Goal: Transaction & Acquisition: Purchase product/service

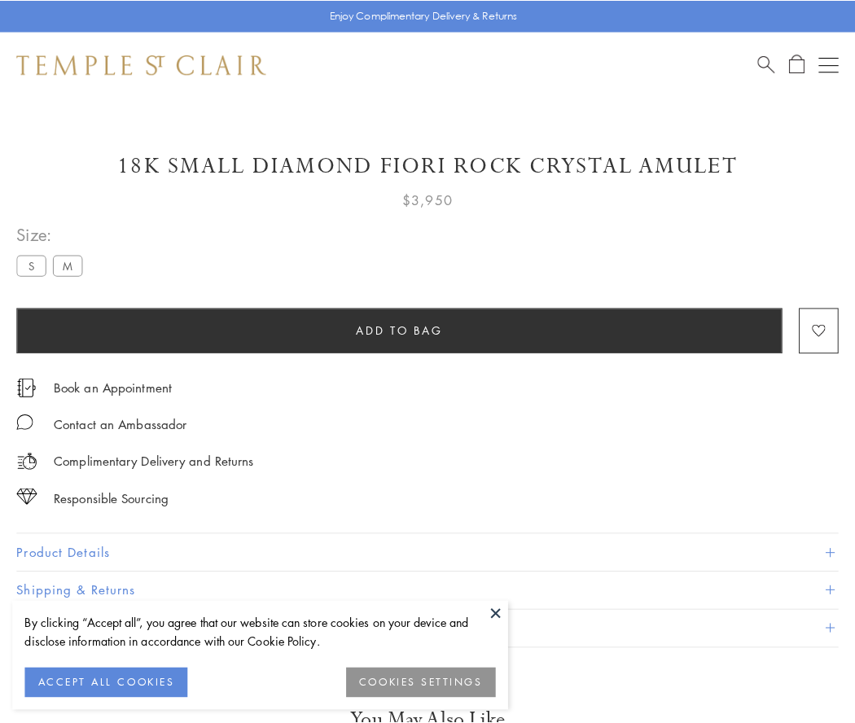
scroll to position [50, 0]
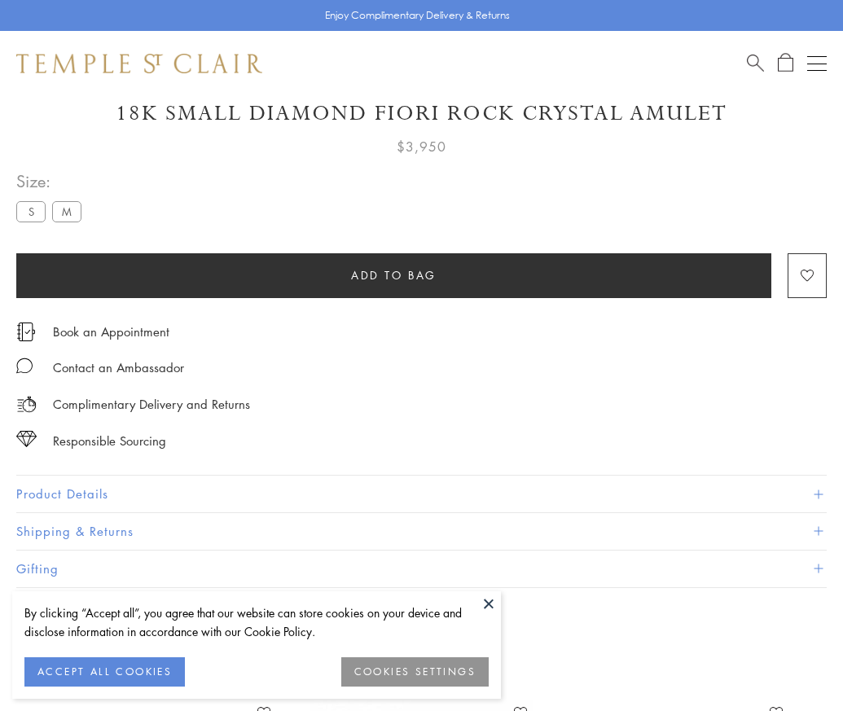
click at [393, 274] on span "Add to bag" at bounding box center [394, 275] width 86 height 18
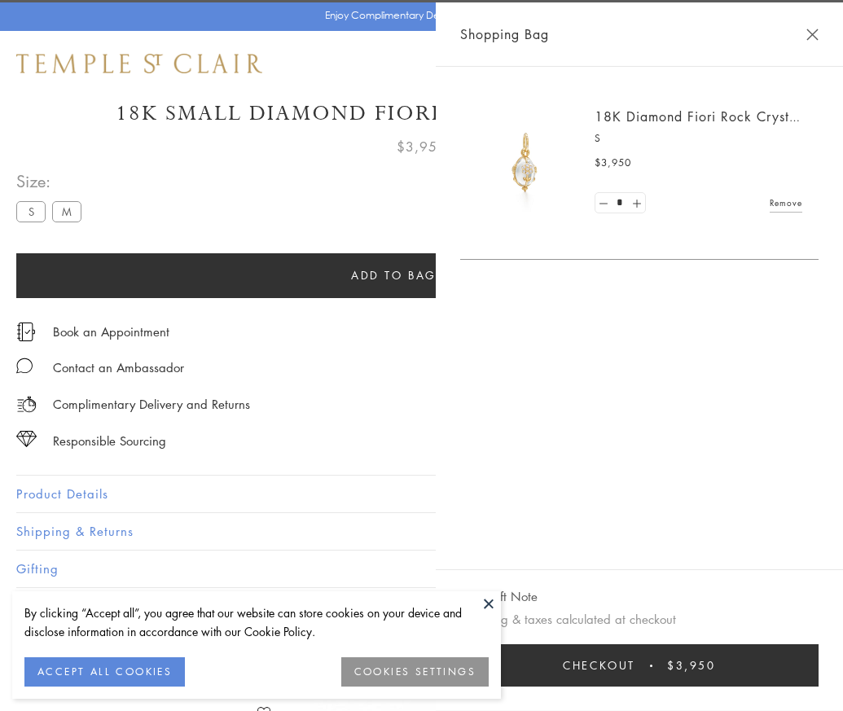
click at [791, 678] on button "Checkout $3,950" at bounding box center [639, 665] width 358 height 42
